Goal: Information Seeking & Learning: Learn about a topic

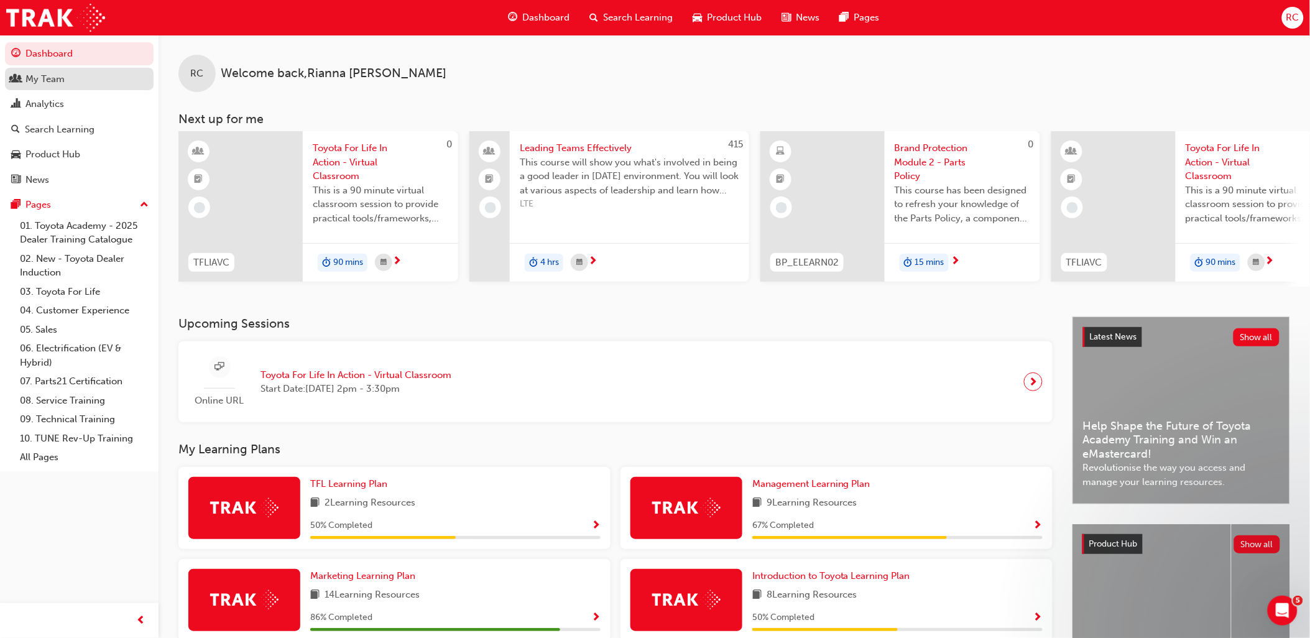
click at [63, 82] on div "My Team" at bounding box center [44, 79] width 39 height 14
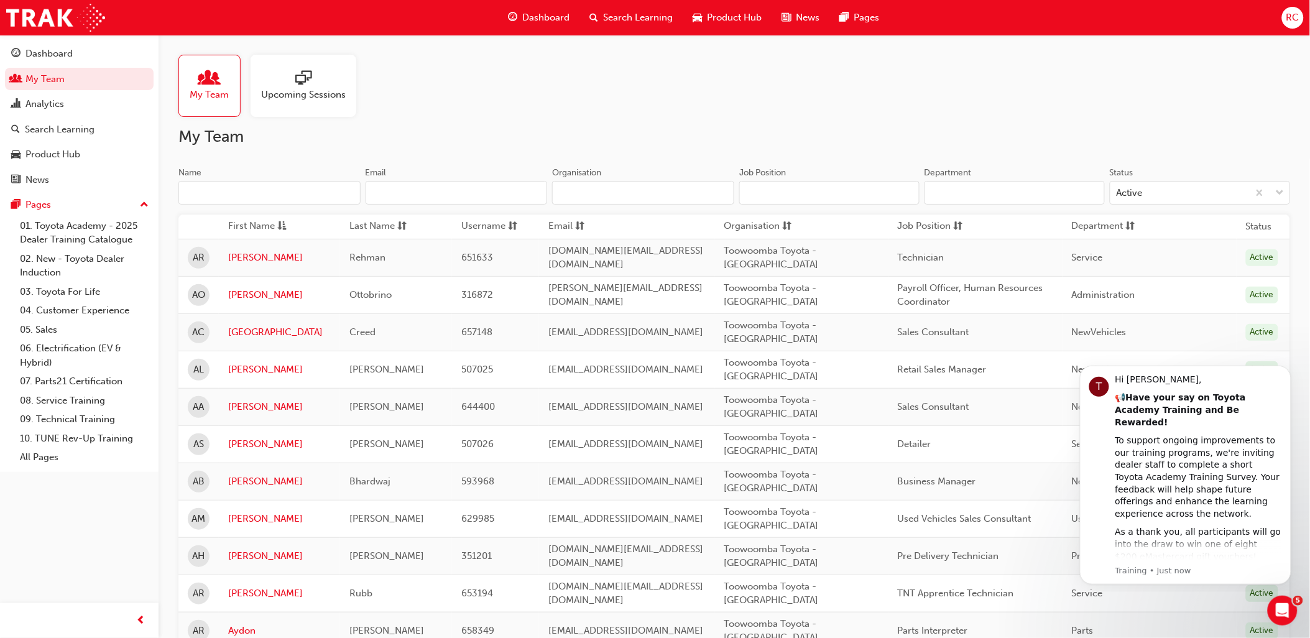
click at [236, 190] on input "Name" at bounding box center [269, 193] width 182 height 24
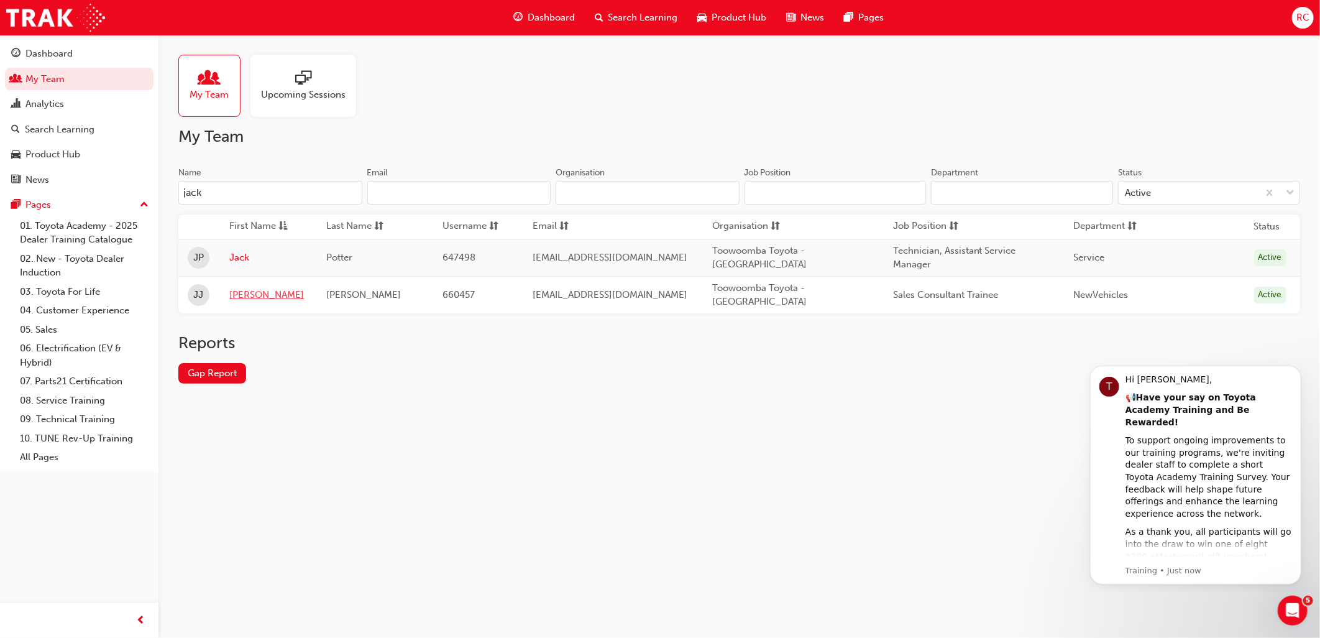
type input "jack"
click at [244, 295] on link "[PERSON_NAME]" at bounding box center [268, 295] width 78 height 14
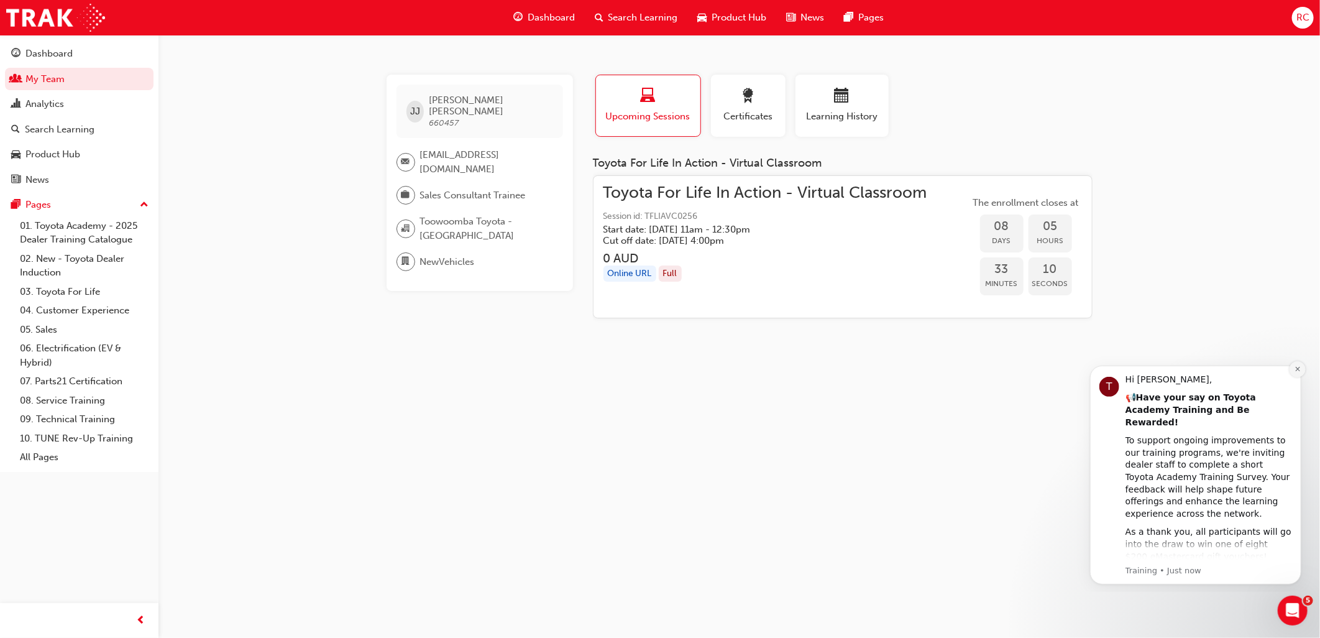
click at [1292, 369] on button "Dismiss notification" at bounding box center [1297, 368] width 16 height 16
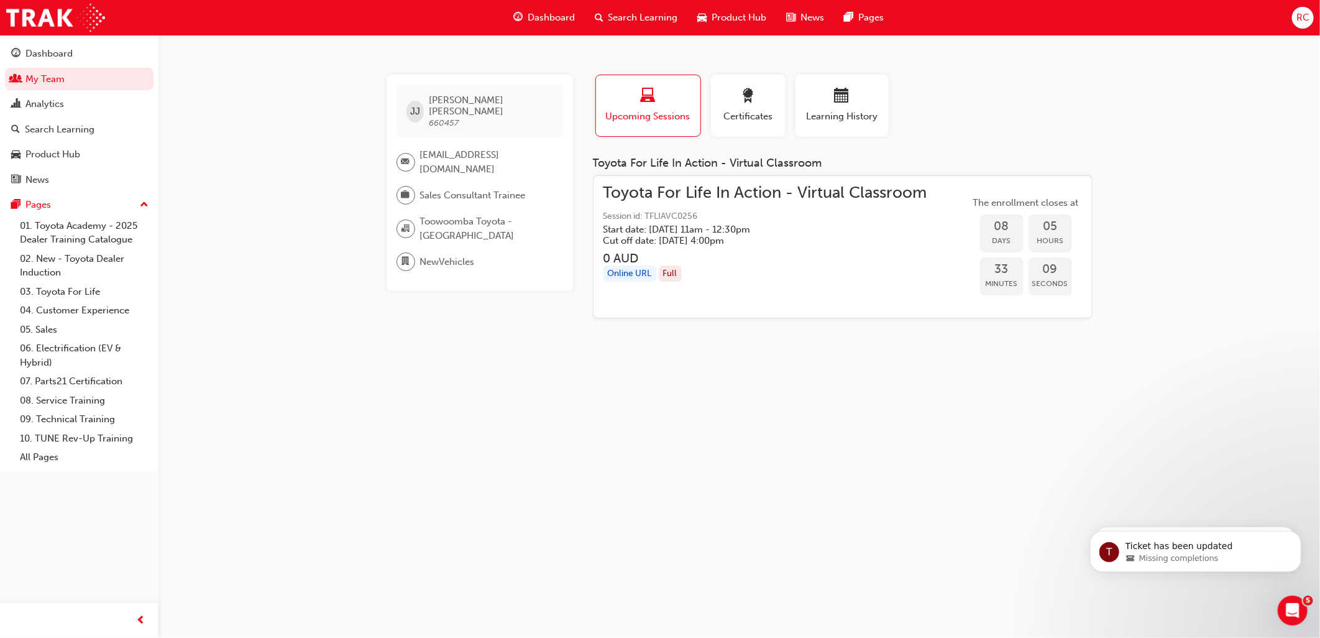
click at [964, 494] on div "[PERSON_NAME] [PERSON_NAME] 660457 [EMAIL_ADDRESS][DOMAIN_NAME] Sales Consultan…" at bounding box center [660, 319] width 1320 height 638
click at [81, 137] on div "Search Learning" at bounding box center [60, 129] width 70 height 14
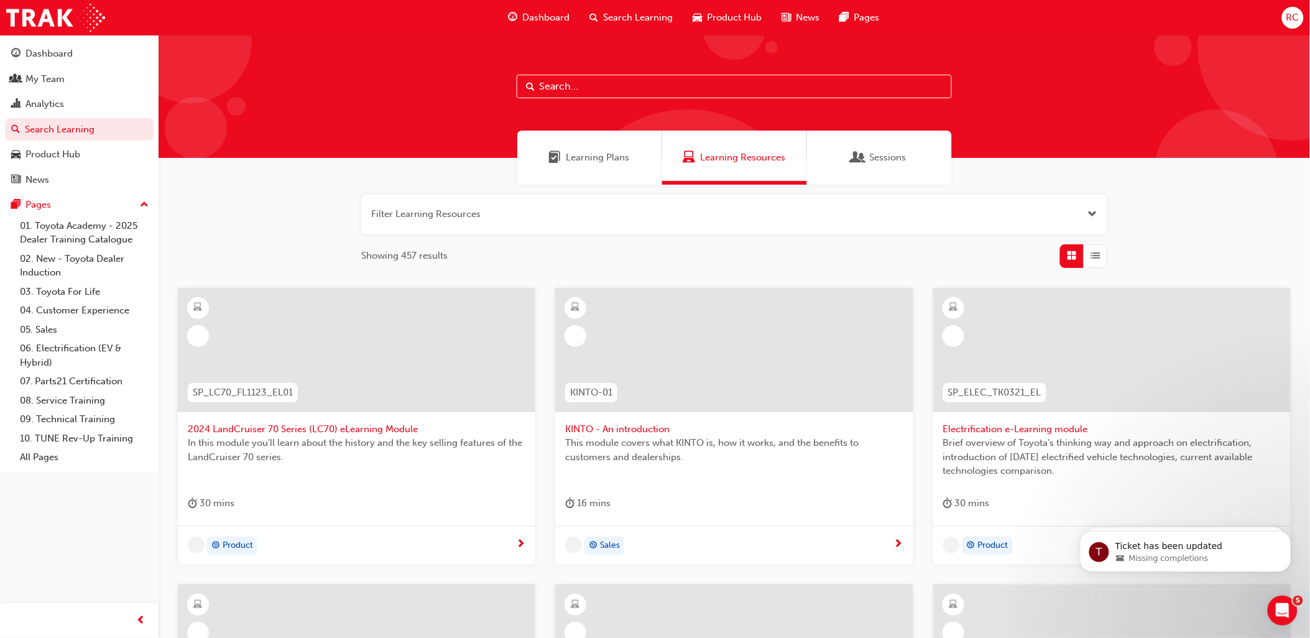
click at [617, 81] on input "text" at bounding box center [733, 87] width 435 height 24
type input "toyota for life"
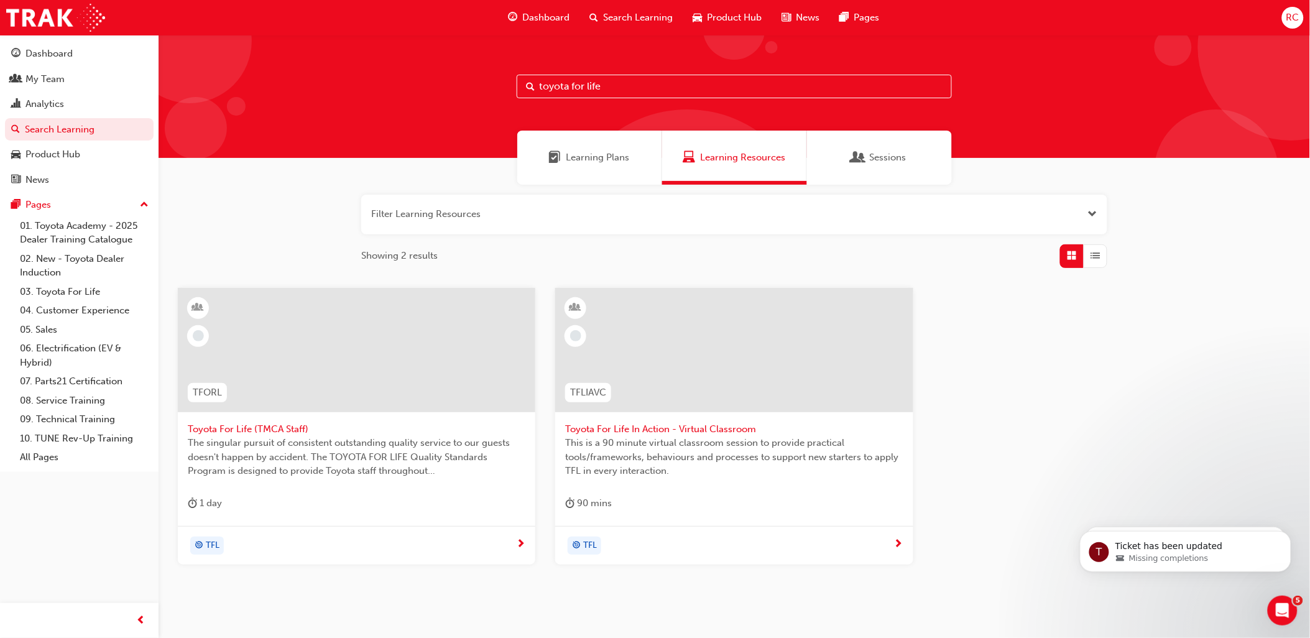
click at [653, 485] on div "Toyota For Life In Action - Virtual Classroom This is a 90 minute virtual class…" at bounding box center [733, 407] width 357 height 238
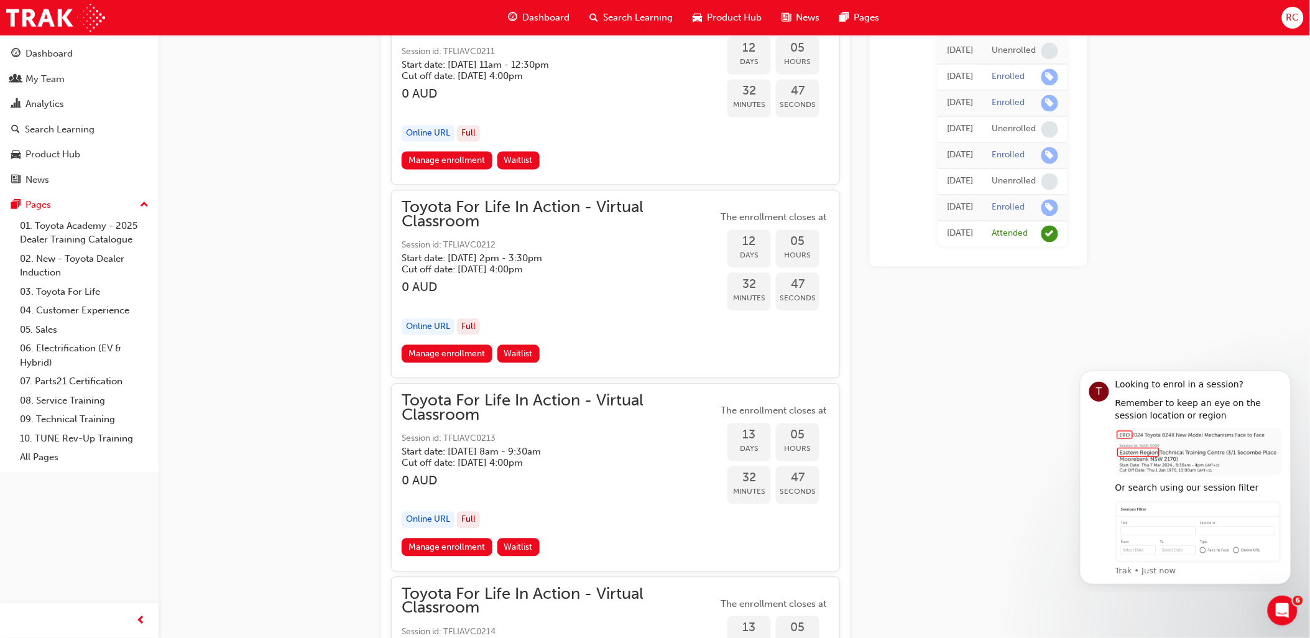
scroll to position [5900, 0]
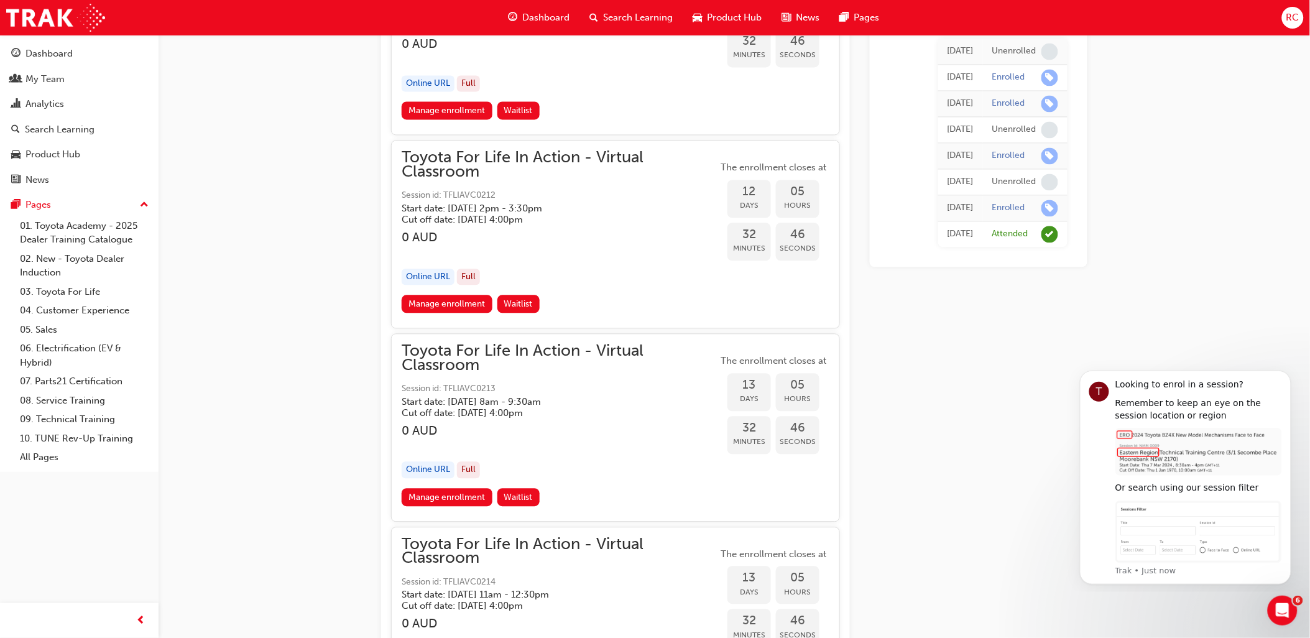
click at [50, 84] on div "My Team" at bounding box center [44, 79] width 39 height 14
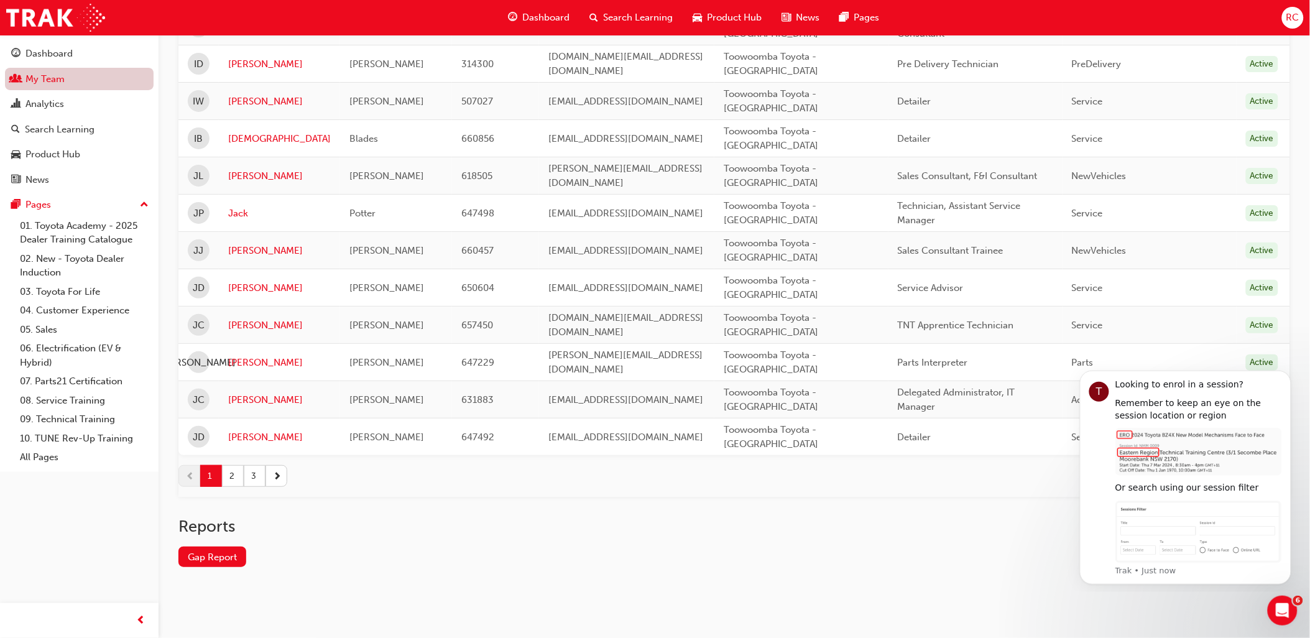
scroll to position [1666, 0]
click at [232, 481] on button "2" at bounding box center [233, 476] width 22 height 22
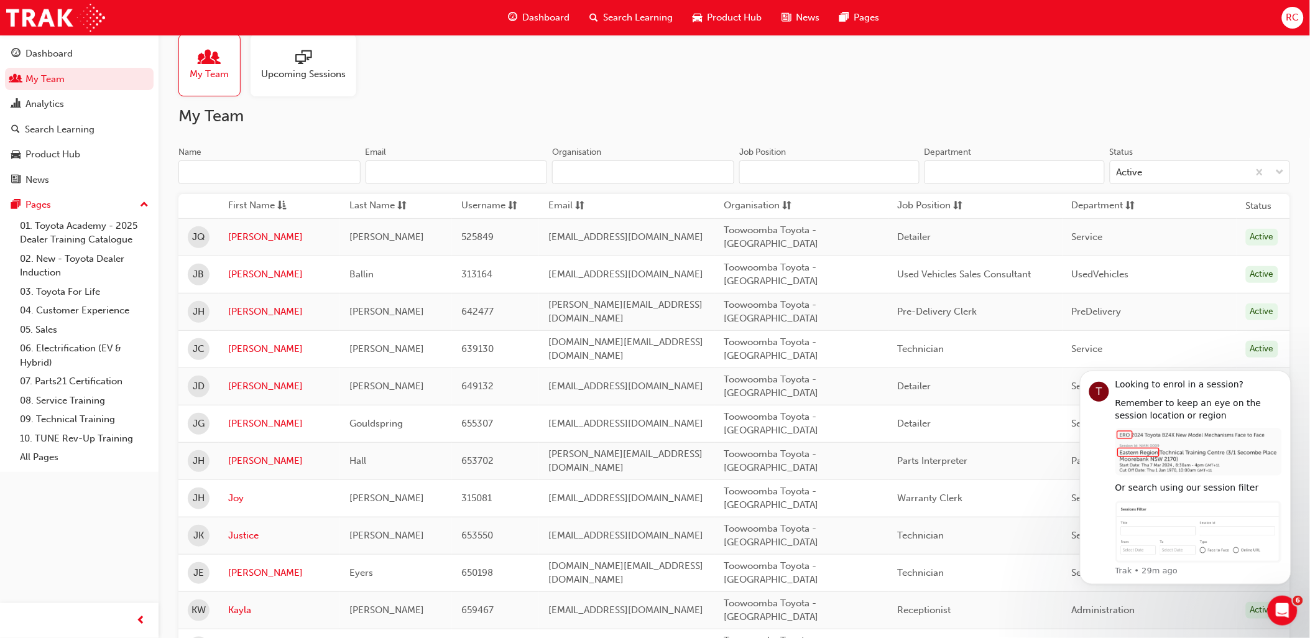
scroll to position [0, 0]
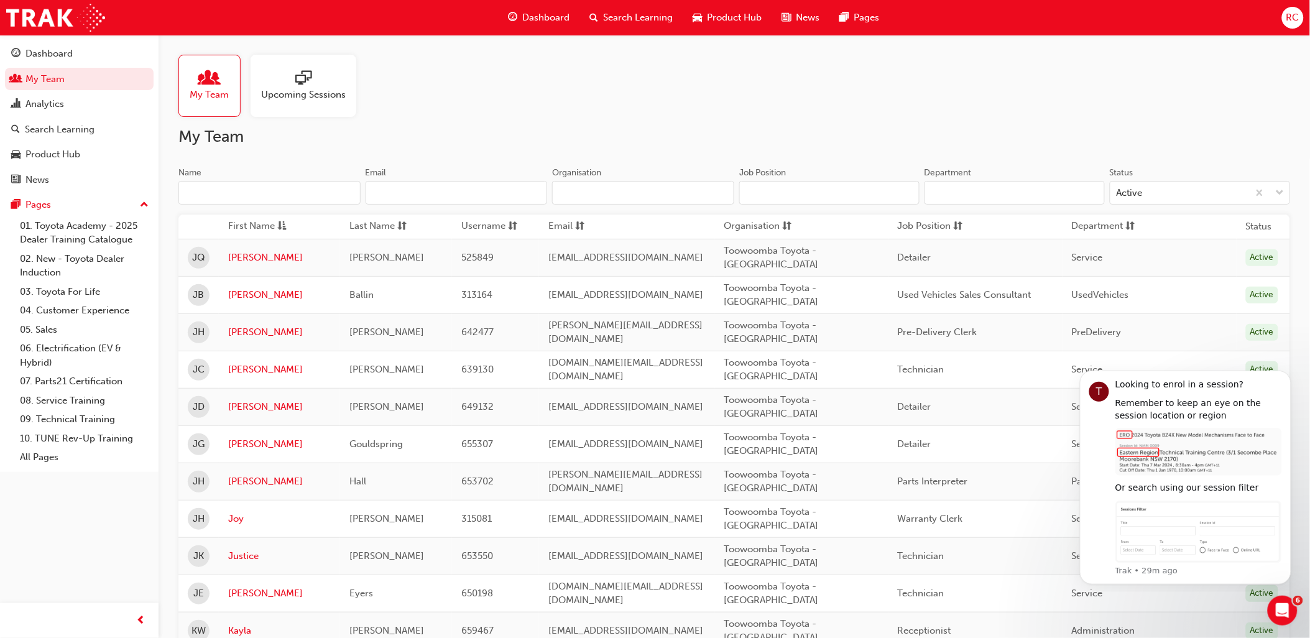
click at [254, 195] on input "Name" at bounding box center [269, 193] width 182 height 24
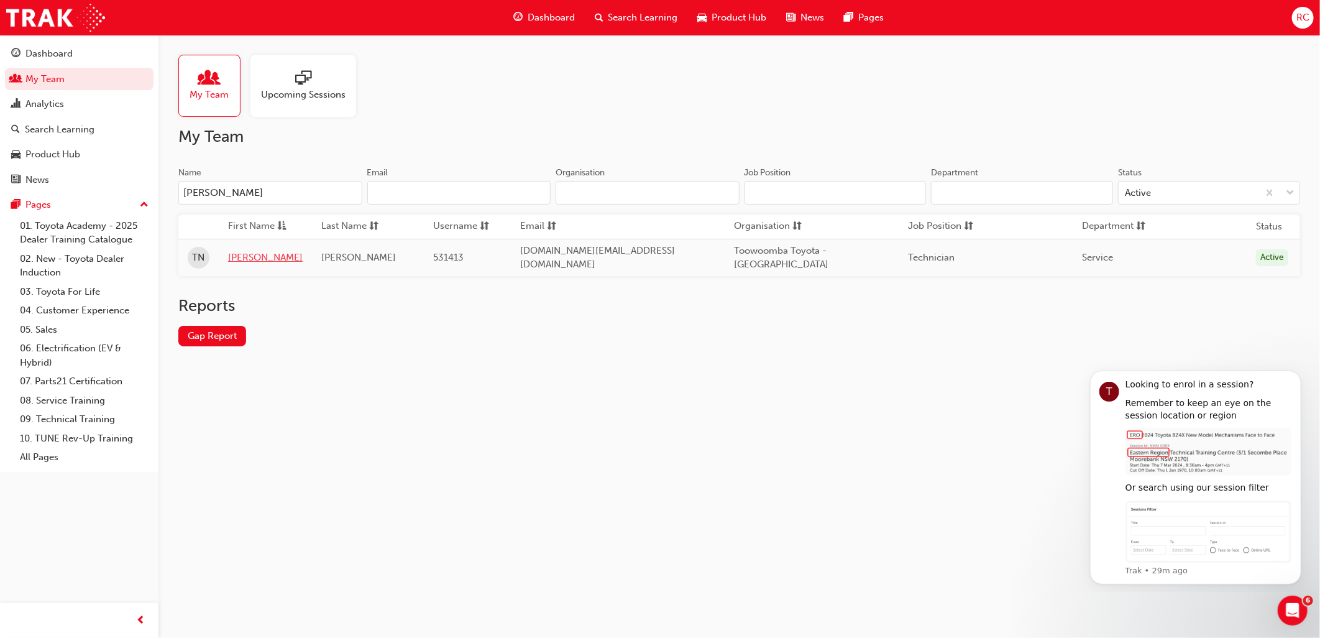
type input "[PERSON_NAME]"
click at [249, 259] on link "[PERSON_NAME]" at bounding box center [265, 257] width 75 height 14
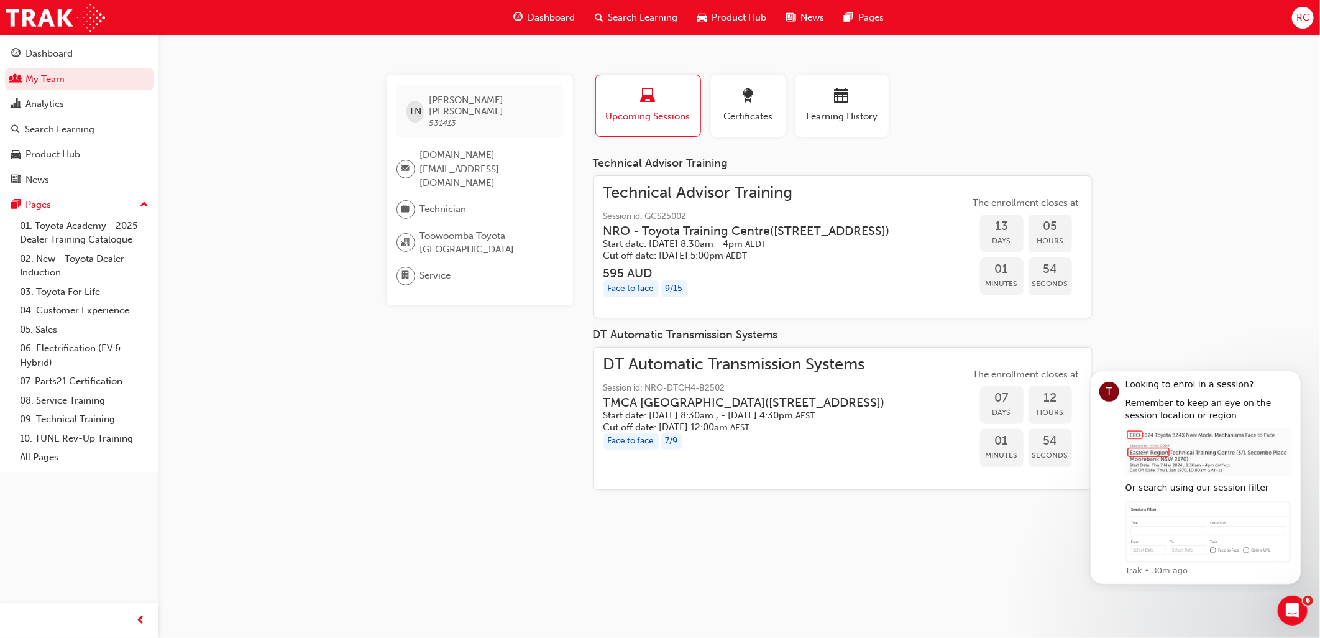
drag, startPoint x: 436, startPoint y: 494, endPoint x: 420, endPoint y: 490, distance: 17.3
click at [436, 494] on div "TN [PERSON_NAME] 531413 [DOMAIN_NAME][EMAIL_ADDRESS][DOMAIN_NAME] Technician To…" at bounding box center [490, 287] width 206 height 425
click at [52, 79] on link "My Team" at bounding box center [79, 79] width 149 height 23
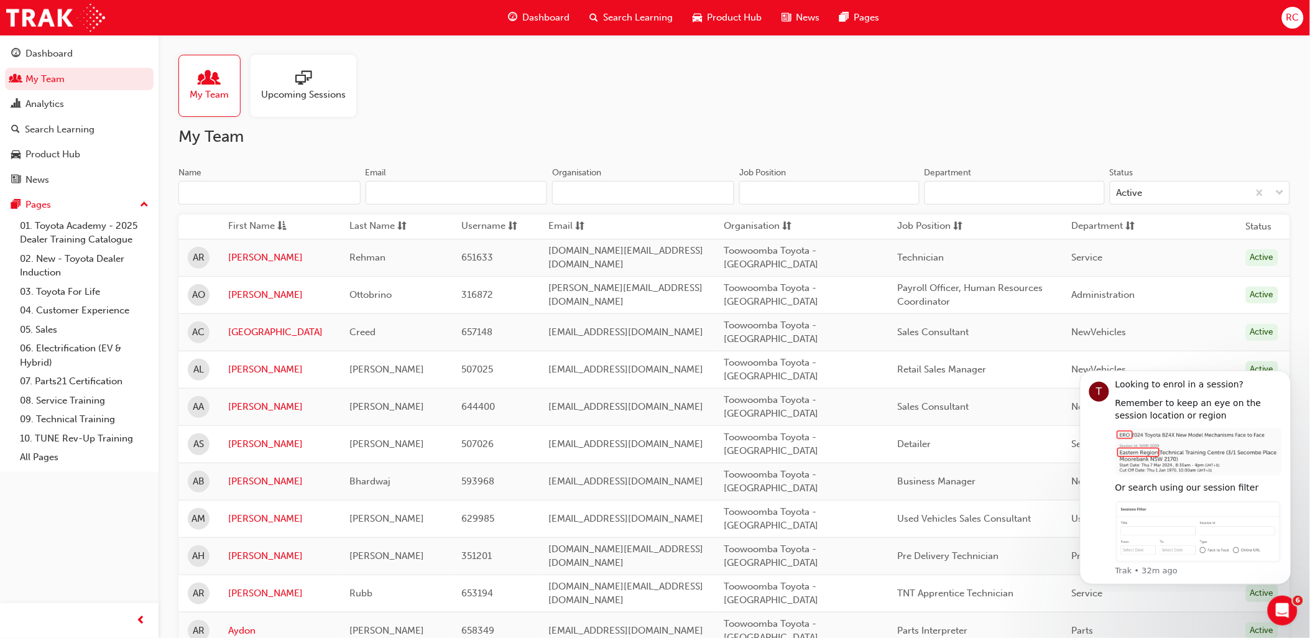
click at [607, 133] on h2 "My Team" at bounding box center [733, 137] width 1111 height 20
click at [285, 193] on input "Name" at bounding box center [269, 193] width 182 height 24
click at [886, 79] on div "My Team Upcoming Sessions" at bounding box center [733, 86] width 1111 height 62
click at [1173, 93] on div "My Team Upcoming Sessions" at bounding box center [733, 86] width 1111 height 62
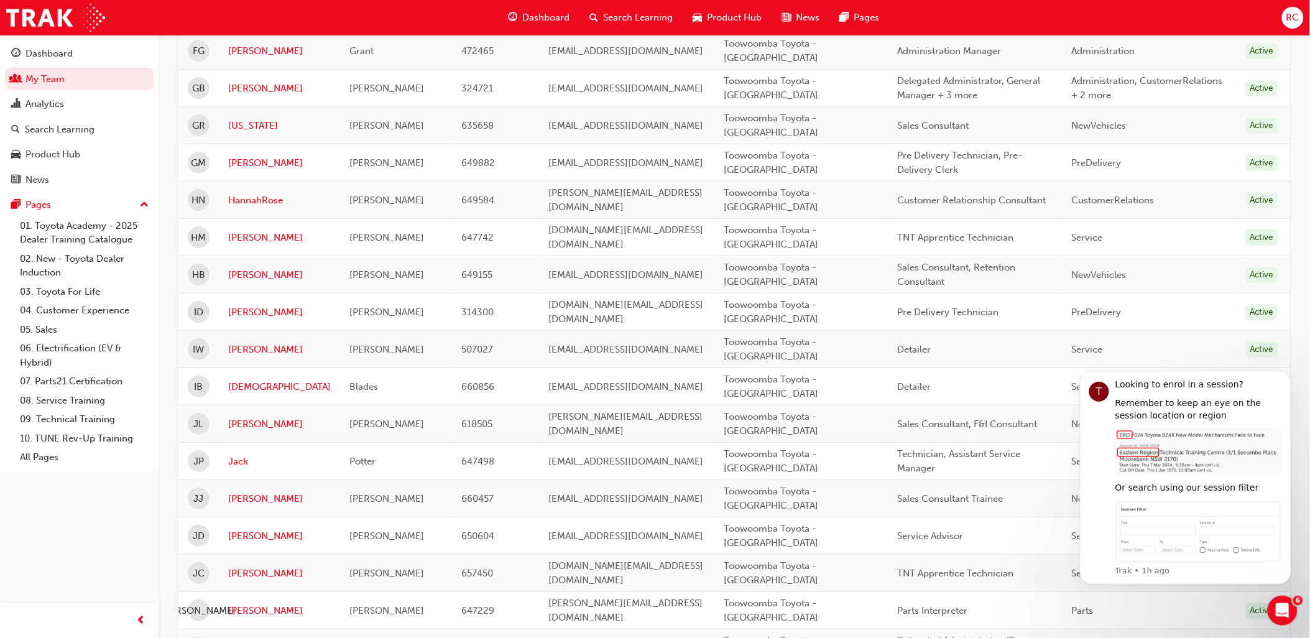
scroll to position [1588, 0]
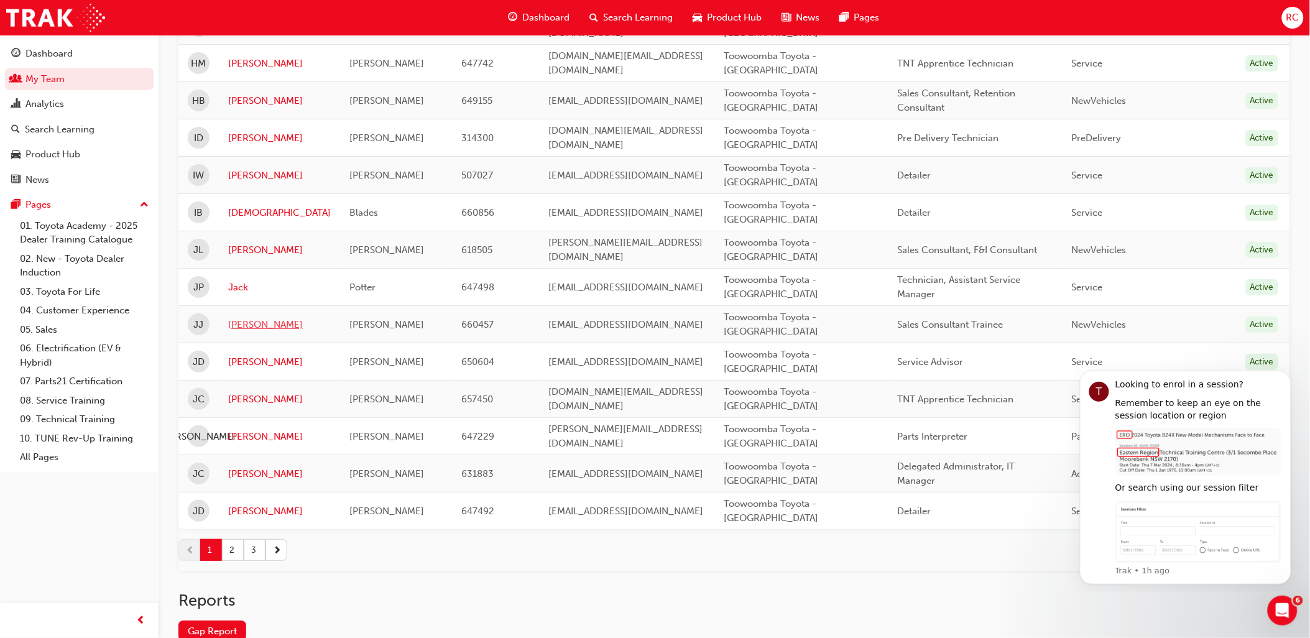
click at [250, 328] on link "[PERSON_NAME]" at bounding box center [279, 325] width 103 height 14
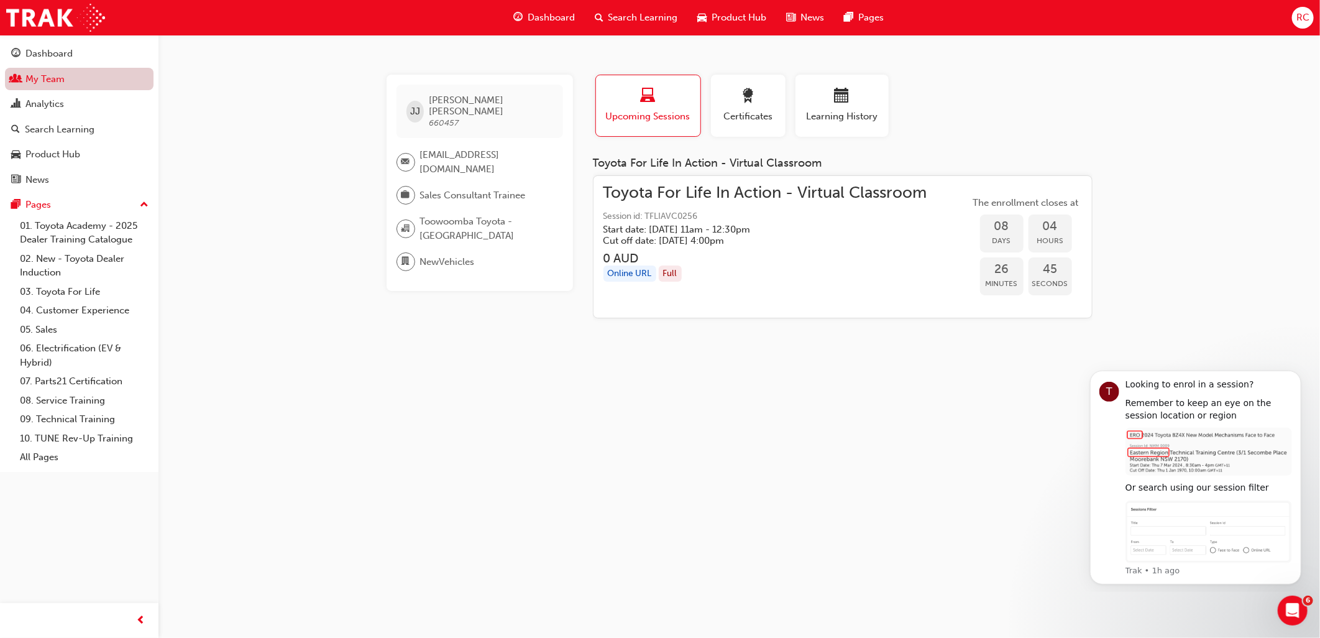
click at [145, 85] on link "My Team" at bounding box center [79, 79] width 149 height 23
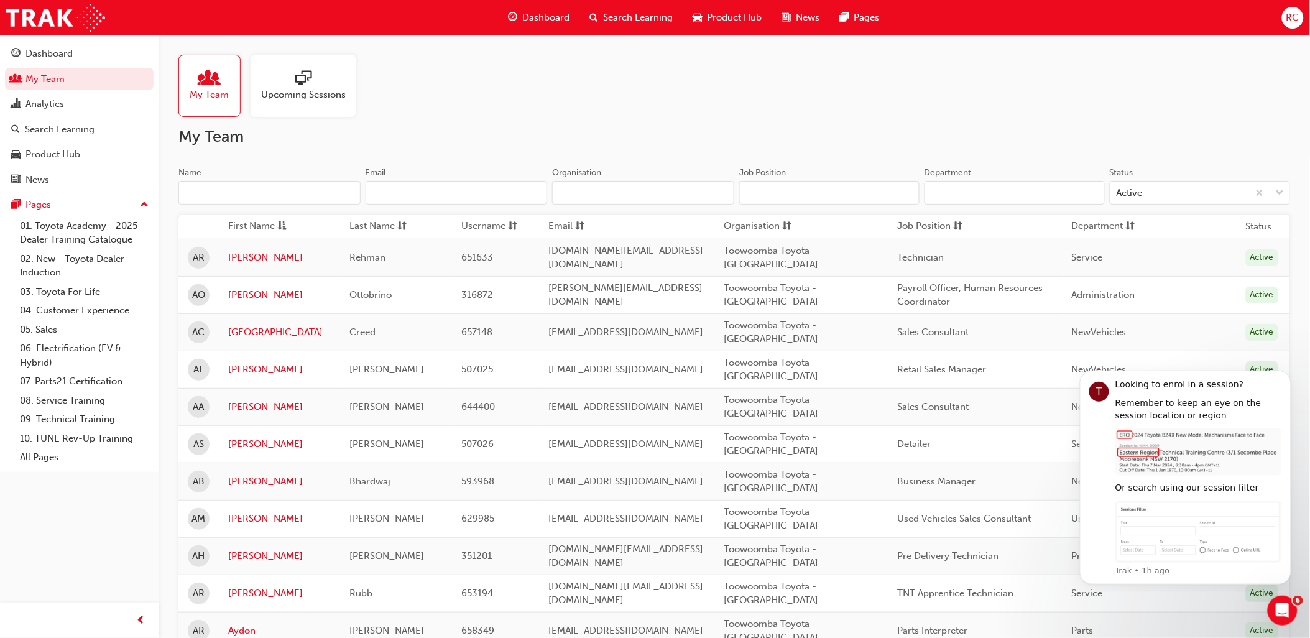
click at [240, 201] on input "Name" at bounding box center [269, 193] width 182 height 24
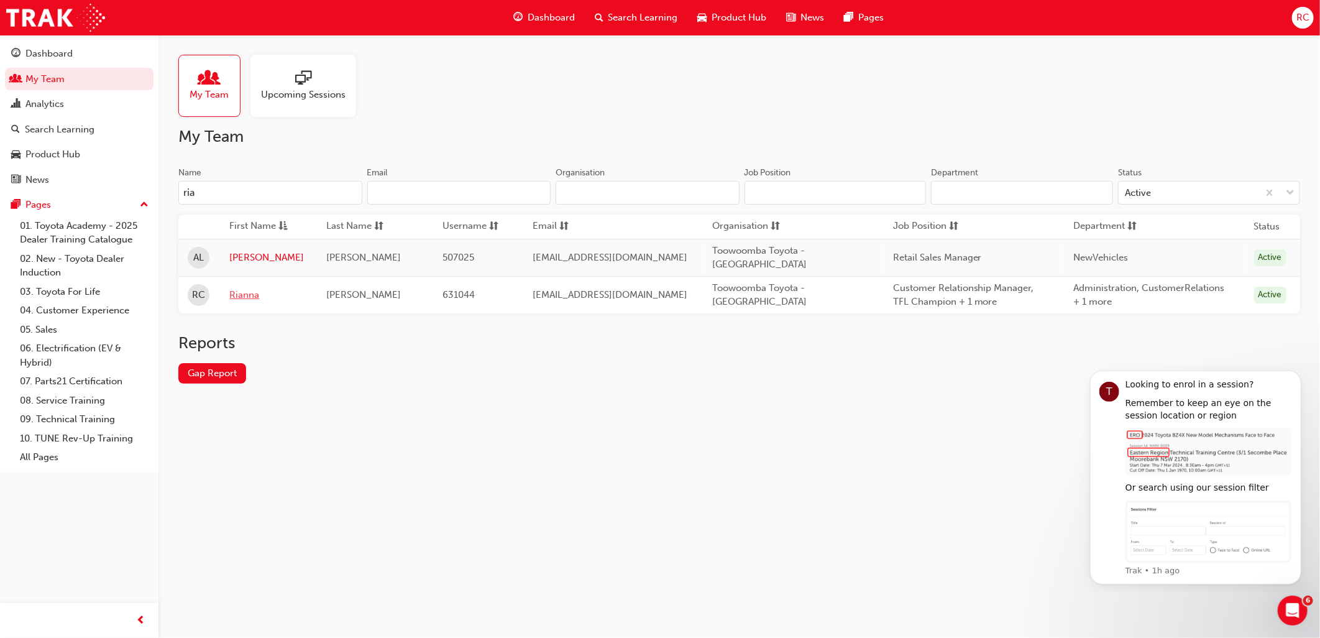
type input "ria"
click at [238, 296] on link "Rianna" at bounding box center [268, 295] width 78 height 14
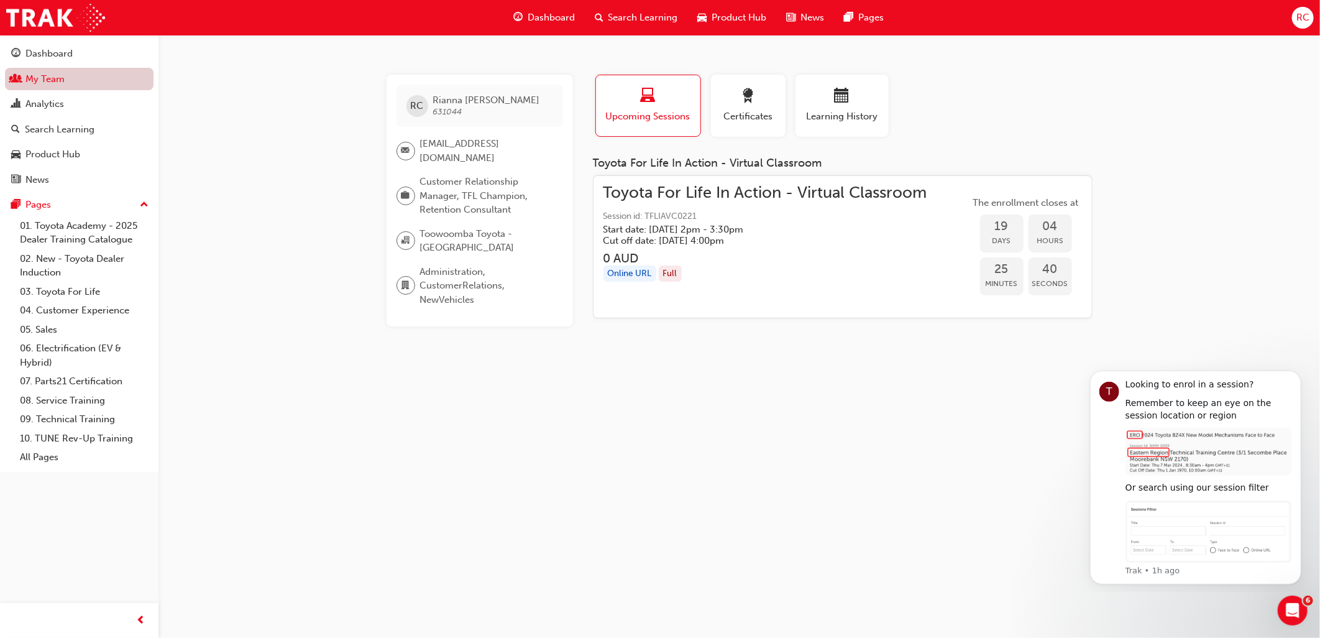
click at [97, 85] on link "My Team" at bounding box center [79, 79] width 149 height 23
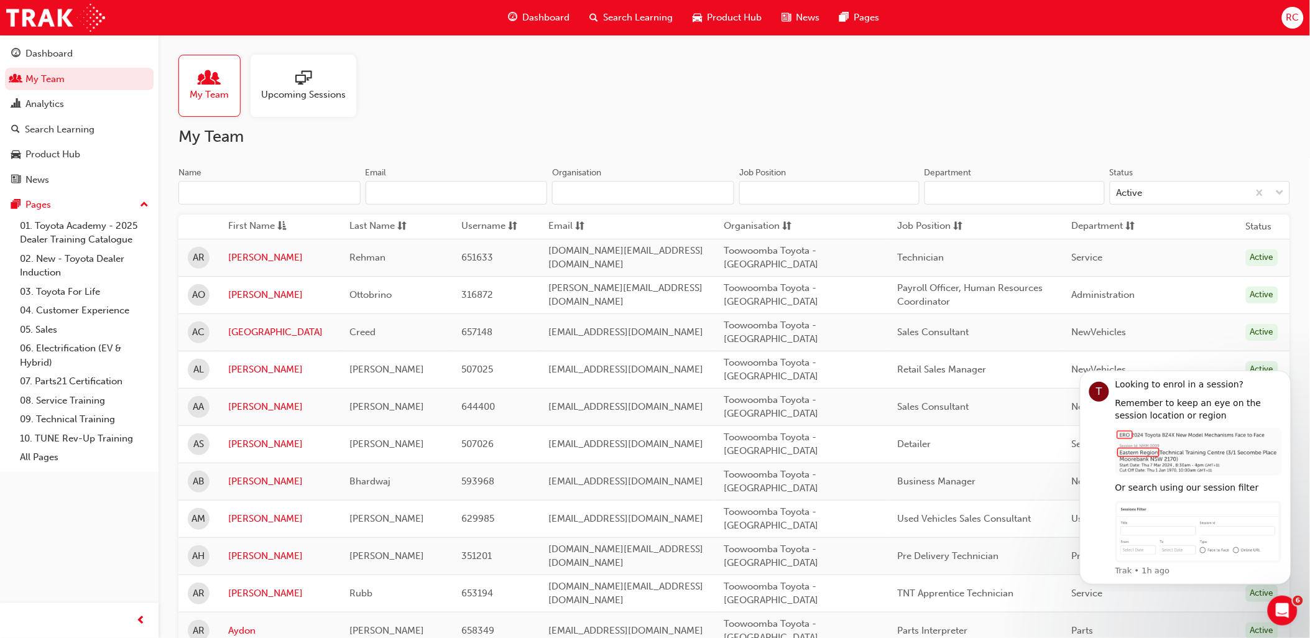
click at [306, 200] on input "Name" at bounding box center [269, 193] width 182 height 24
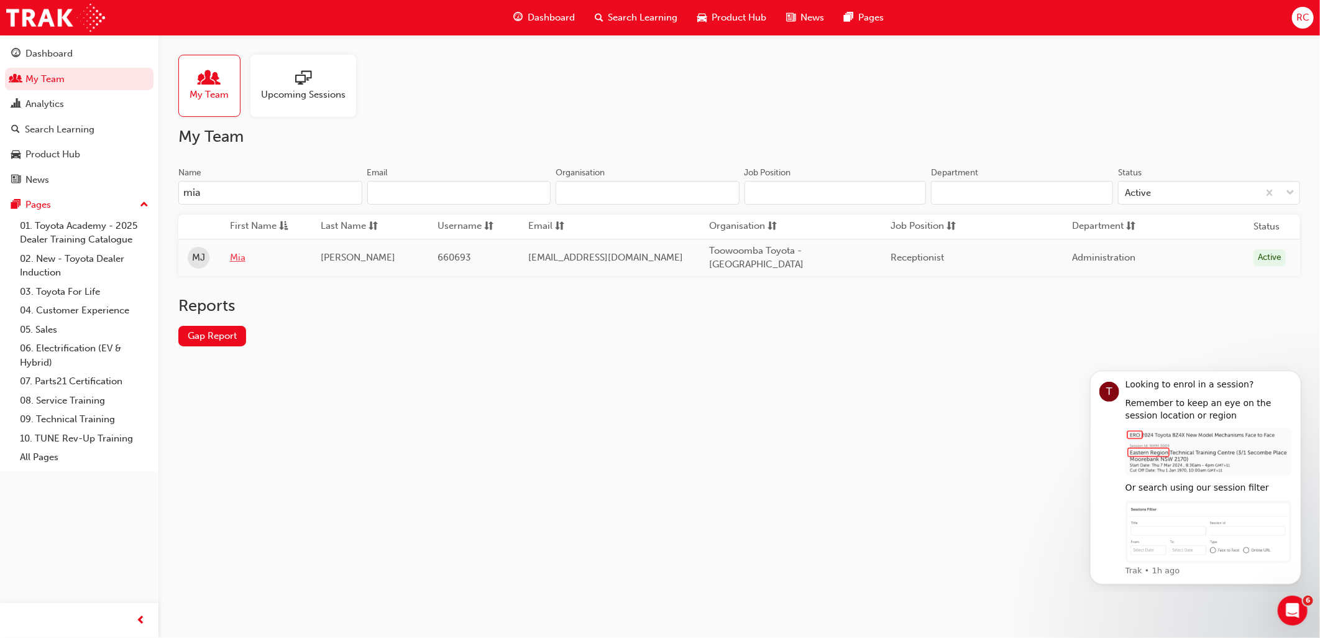
type input "mia"
click at [241, 254] on link "Mia" at bounding box center [266, 257] width 72 height 14
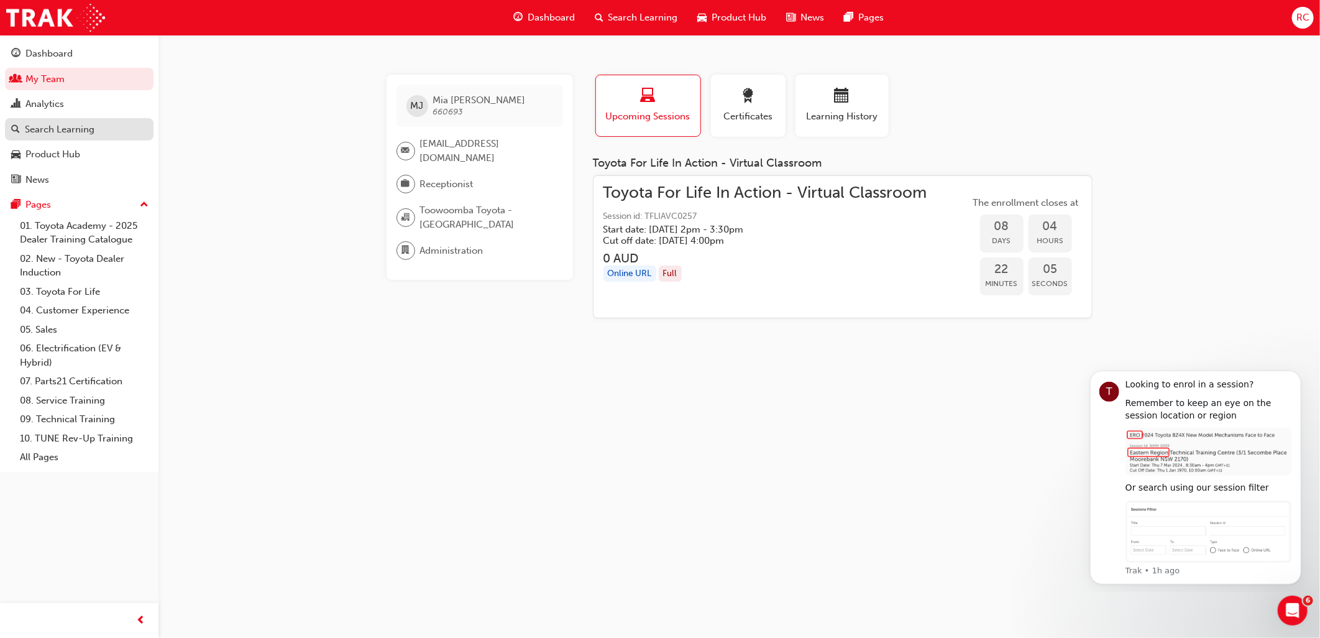
click at [93, 137] on div "Search Learning" at bounding box center [60, 129] width 70 height 14
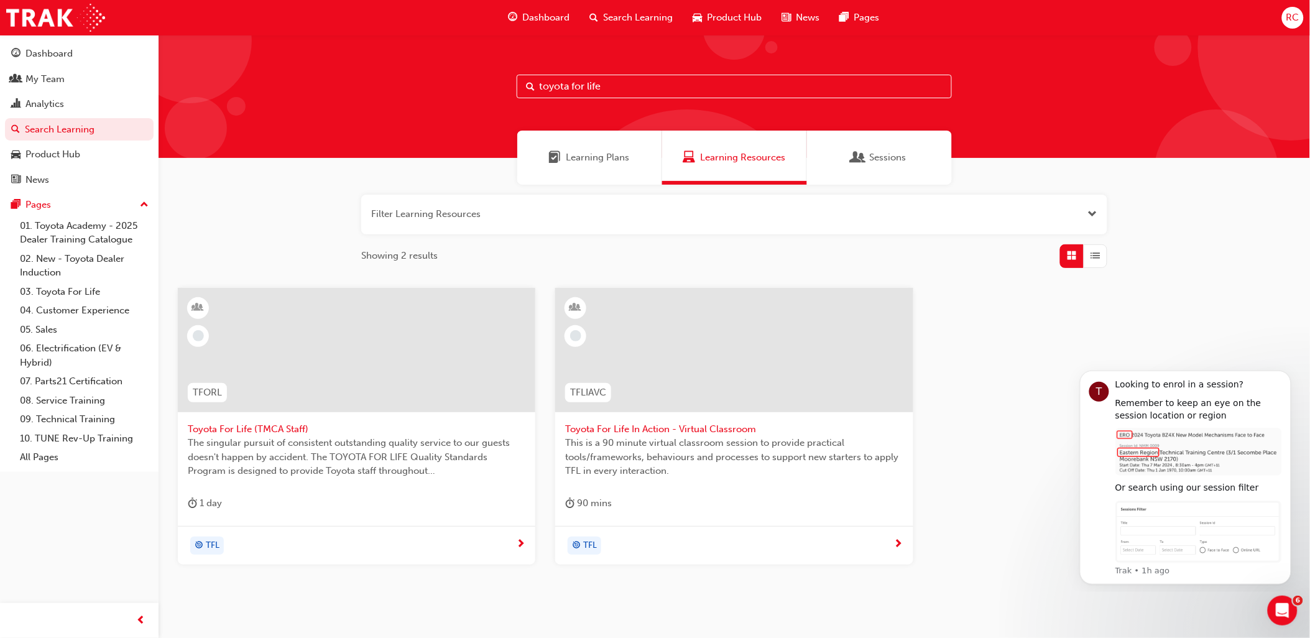
drag, startPoint x: 627, startPoint y: 87, endPoint x: 533, endPoint y: 88, distance: 93.9
click at [533, 88] on div "toyota for life" at bounding box center [733, 87] width 435 height 24
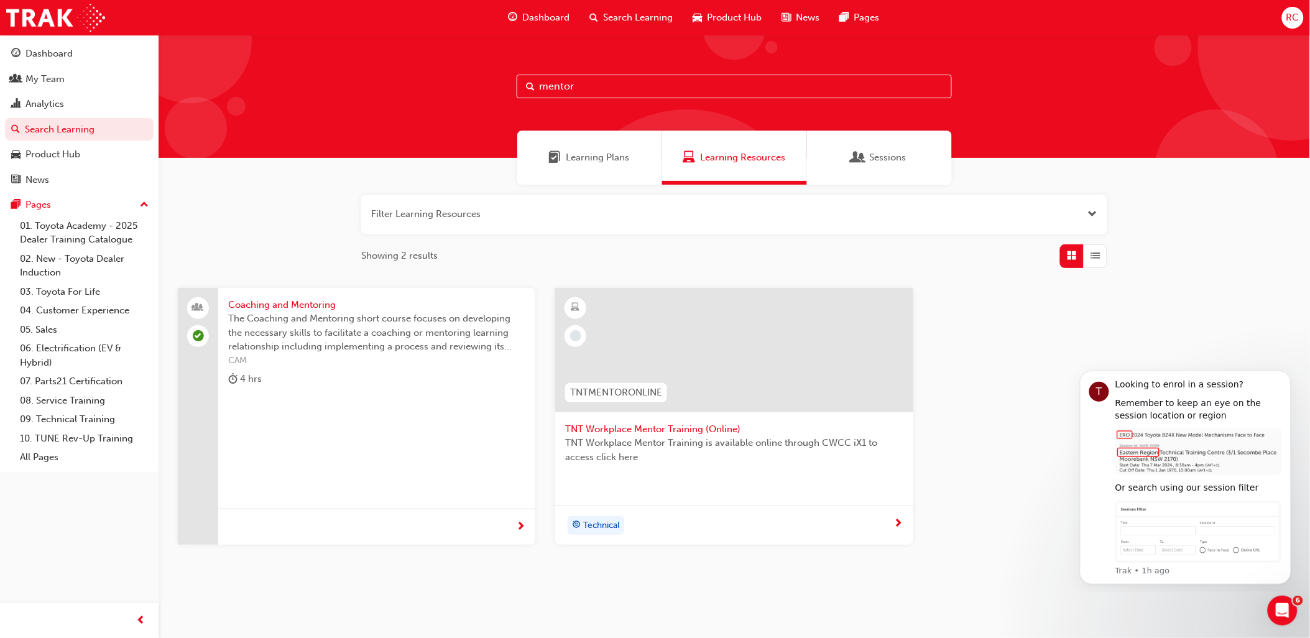
type input "mentor"
click at [899, 525] on span "next-icon" at bounding box center [898, 523] width 9 height 11
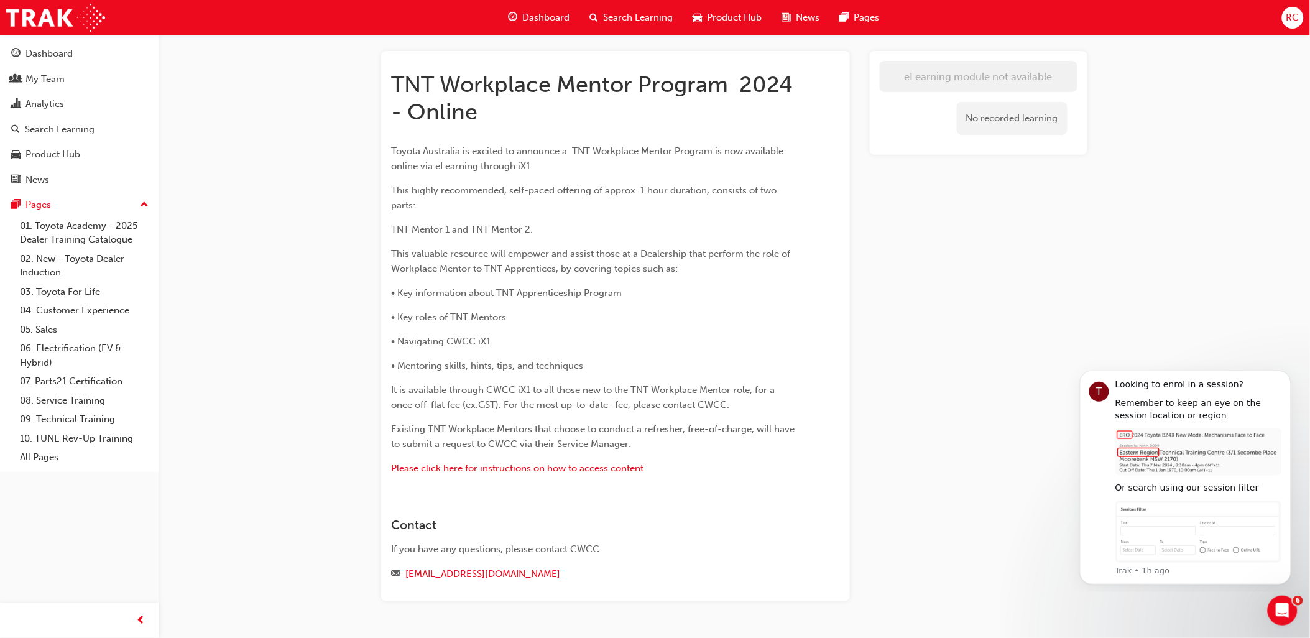
scroll to position [27, 0]
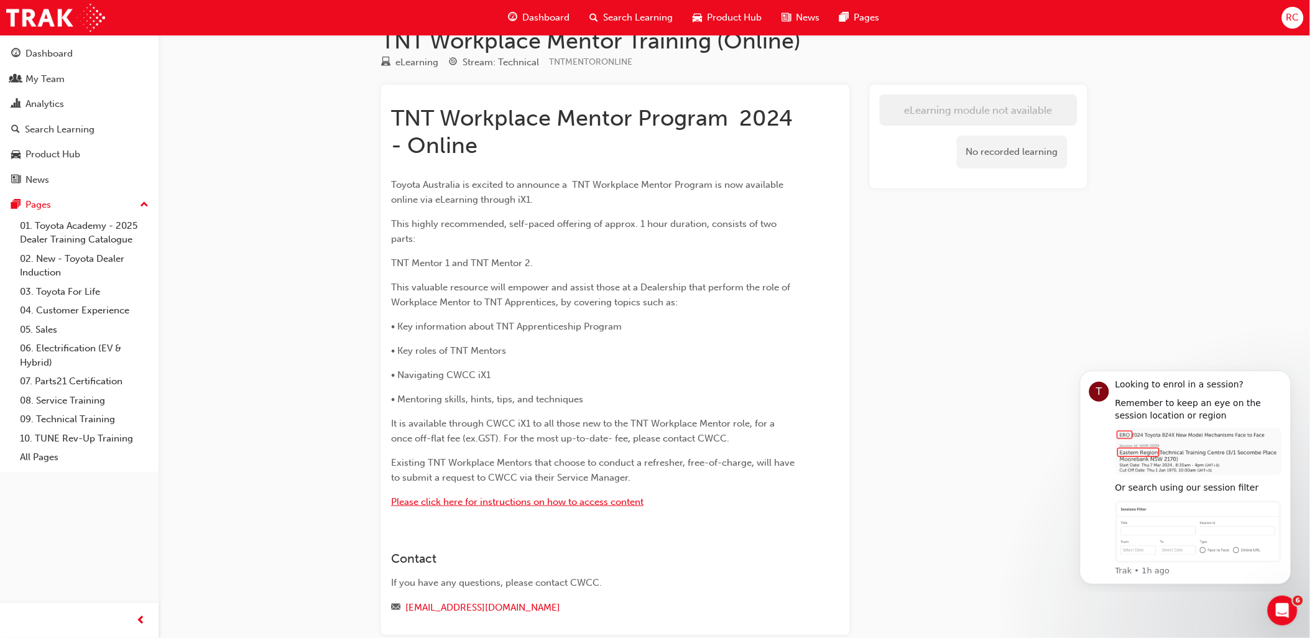
click at [630, 500] on span "Please click here for instructions on how to access content" at bounding box center [517, 501] width 252 height 11
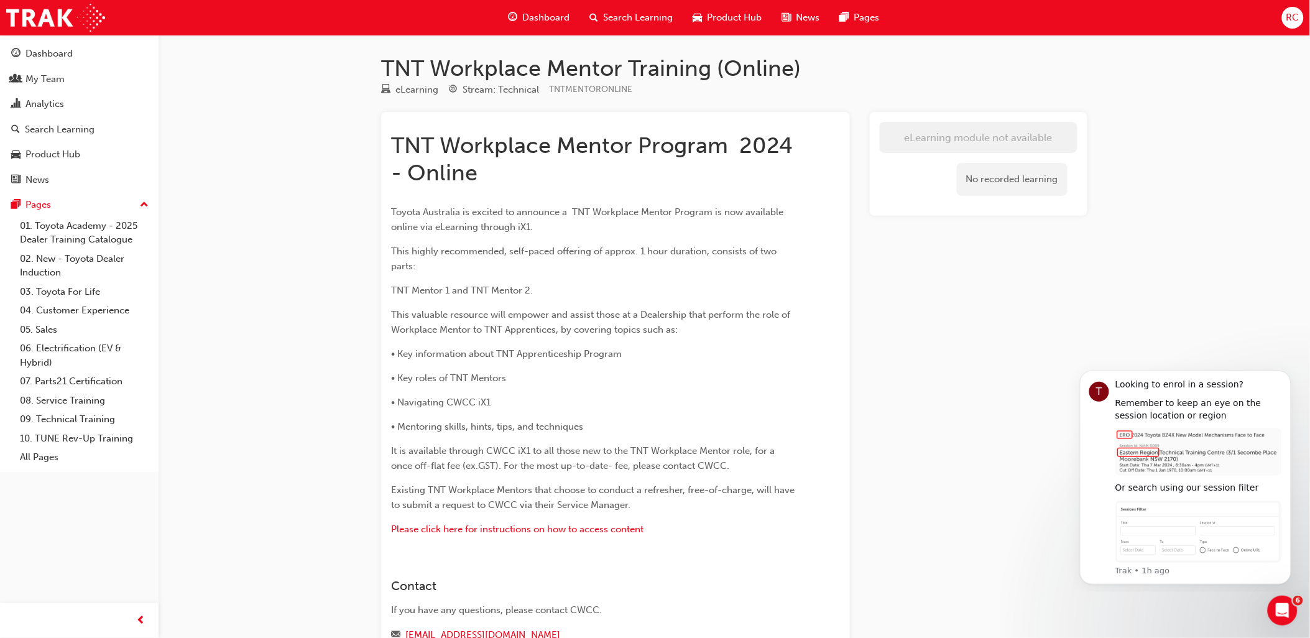
scroll to position [69, 0]
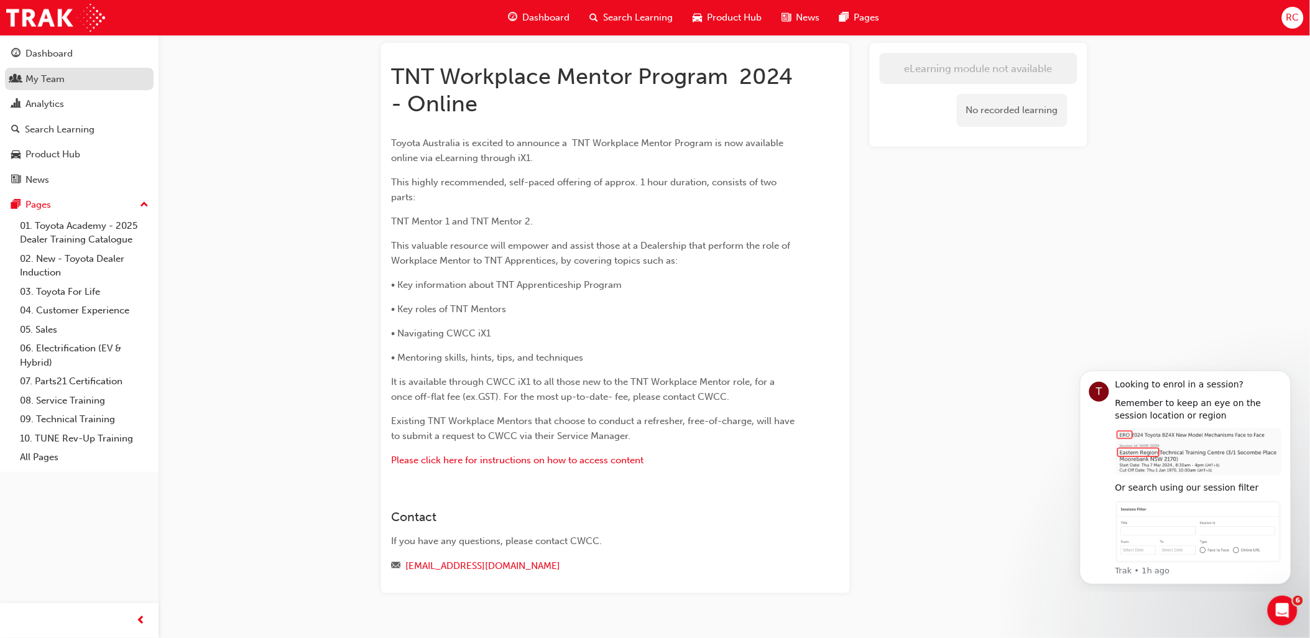
click at [85, 85] on div "My Team" at bounding box center [79, 79] width 136 height 16
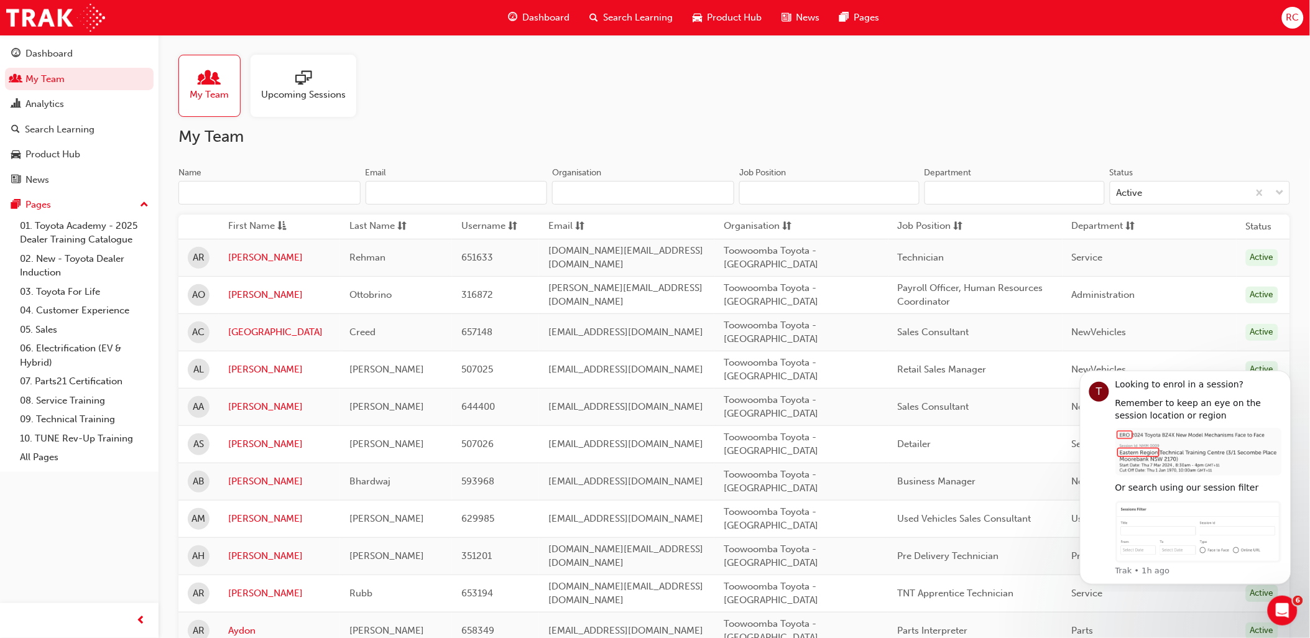
click at [278, 193] on input "Name" at bounding box center [269, 193] width 182 height 24
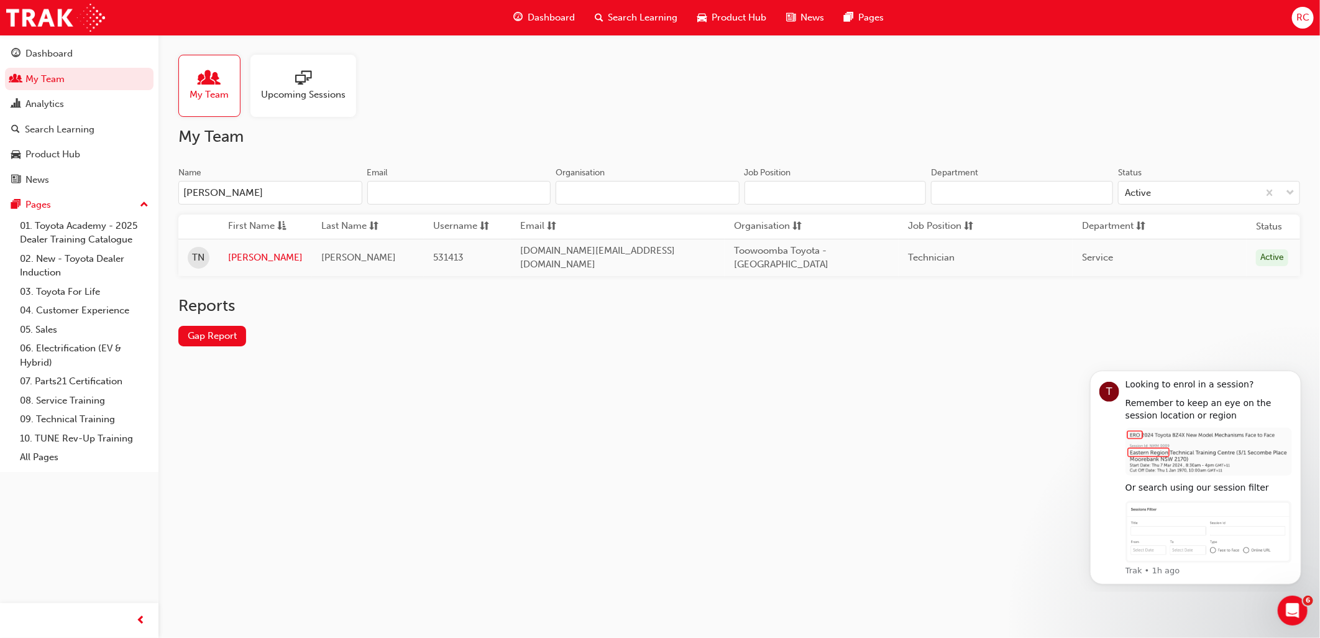
type input "todd"
click at [255, 265] on td "[PERSON_NAME]" at bounding box center [265, 257] width 93 height 37
click at [247, 262] on link "[PERSON_NAME]" at bounding box center [265, 257] width 75 height 14
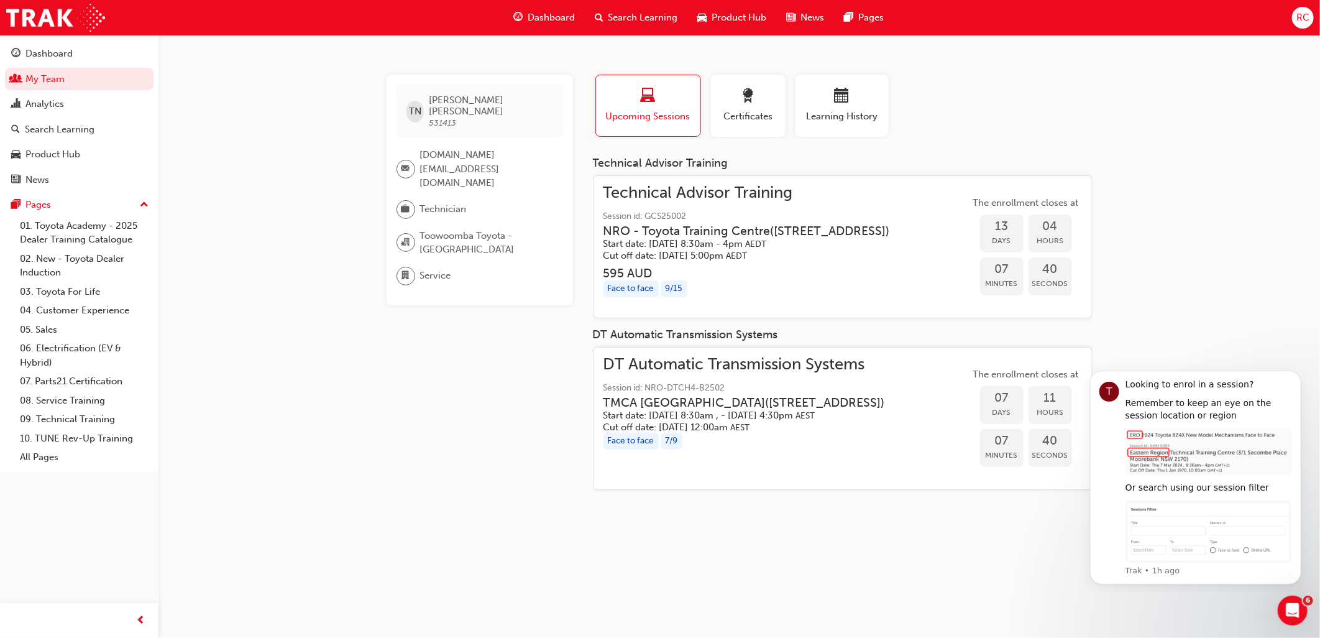
click at [220, 211] on div "TN Todd Norman 531413 training.tech@toowoombatoyota.com.au Technician Toowoomba…" at bounding box center [660, 319] width 1320 height 638
click at [94, 83] on link "My Team" at bounding box center [79, 79] width 149 height 23
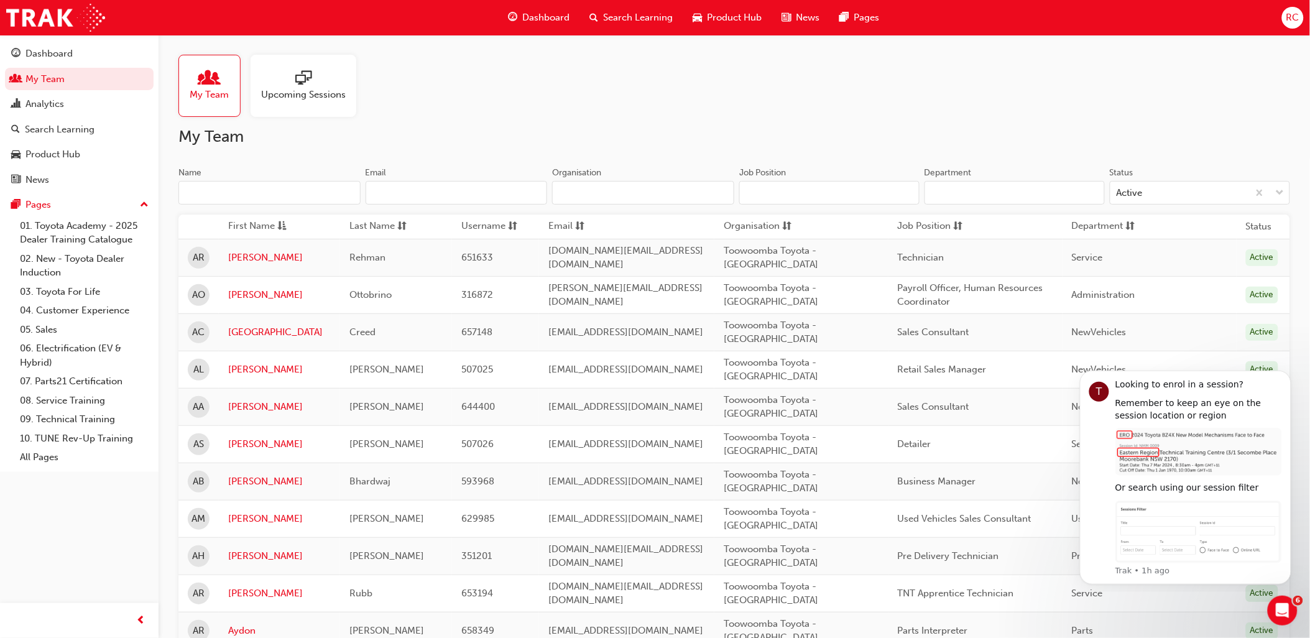
click at [246, 194] on input "Name" at bounding box center [269, 193] width 182 height 24
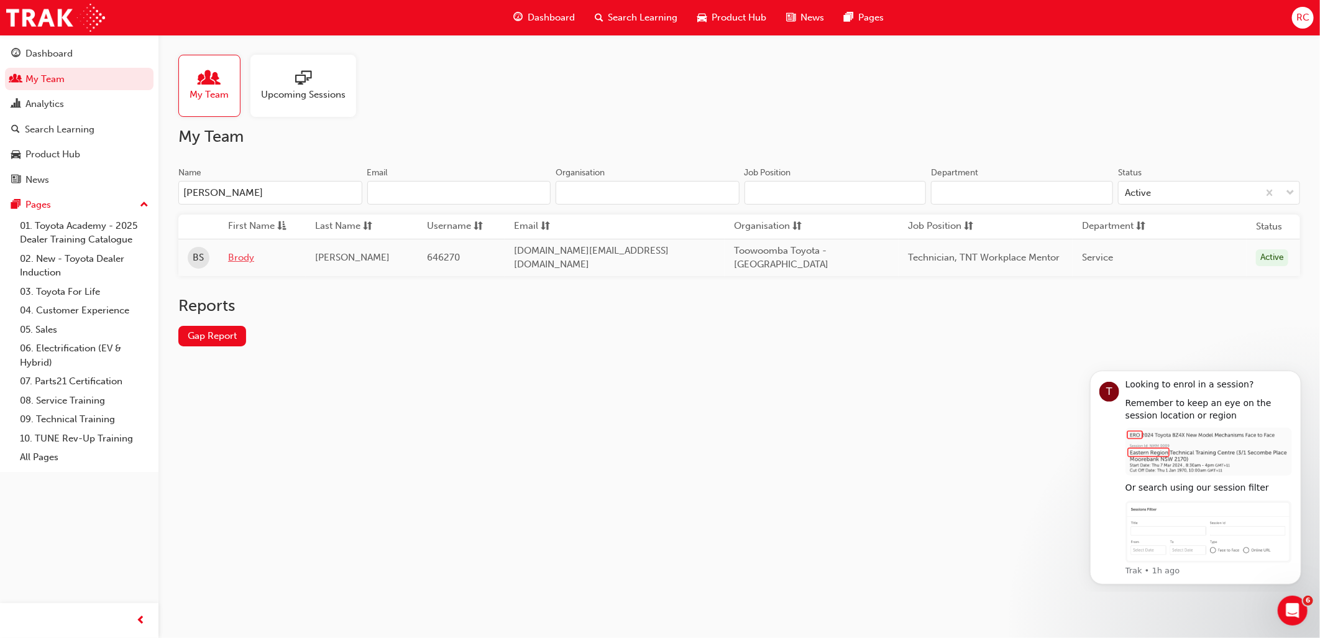
type input "brod"
click at [246, 261] on link "Brody" at bounding box center [262, 257] width 68 height 14
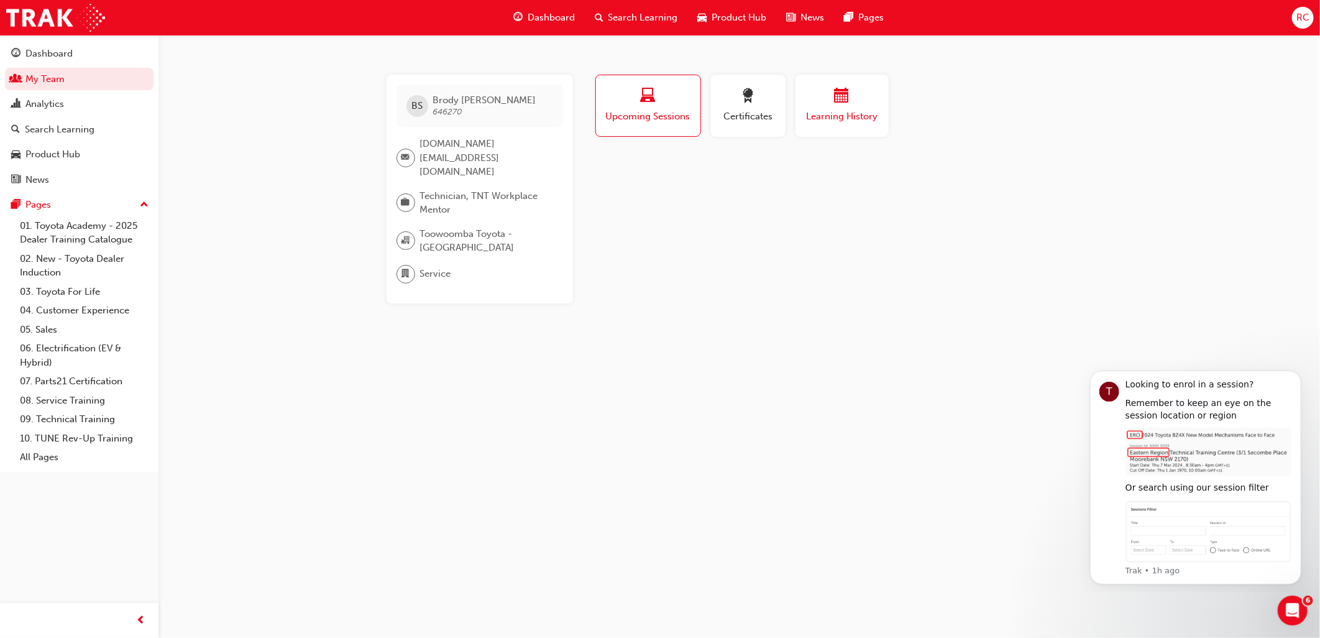
click at [837, 114] on span "Learning History" at bounding box center [842, 116] width 75 height 14
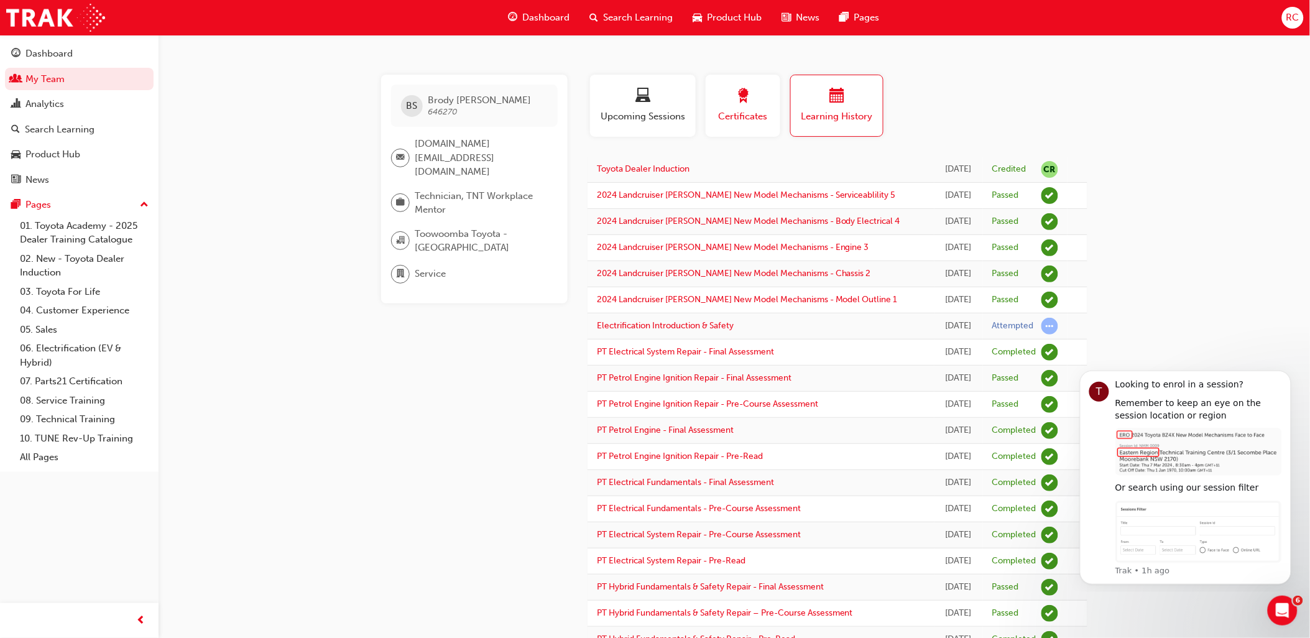
click at [757, 127] on button "Certificates" at bounding box center [742, 106] width 75 height 62
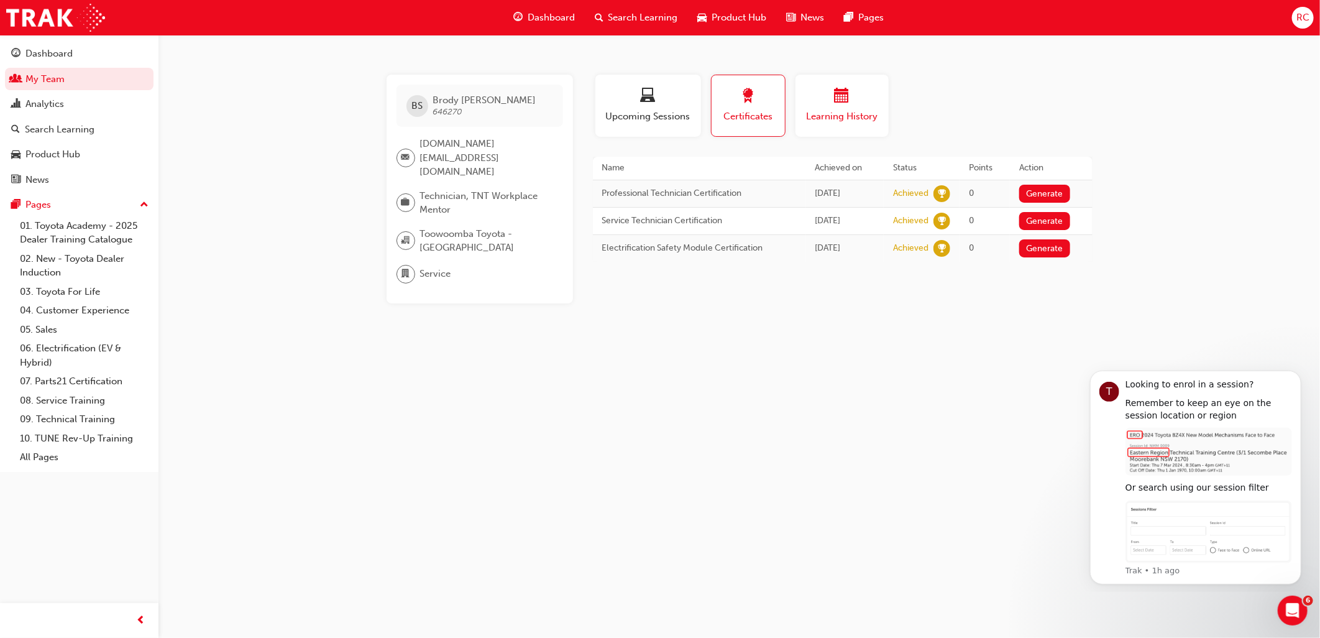
click at [813, 114] on span "Learning History" at bounding box center [842, 116] width 75 height 14
